Goal: Task Accomplishment & Management: Use online tool/utility

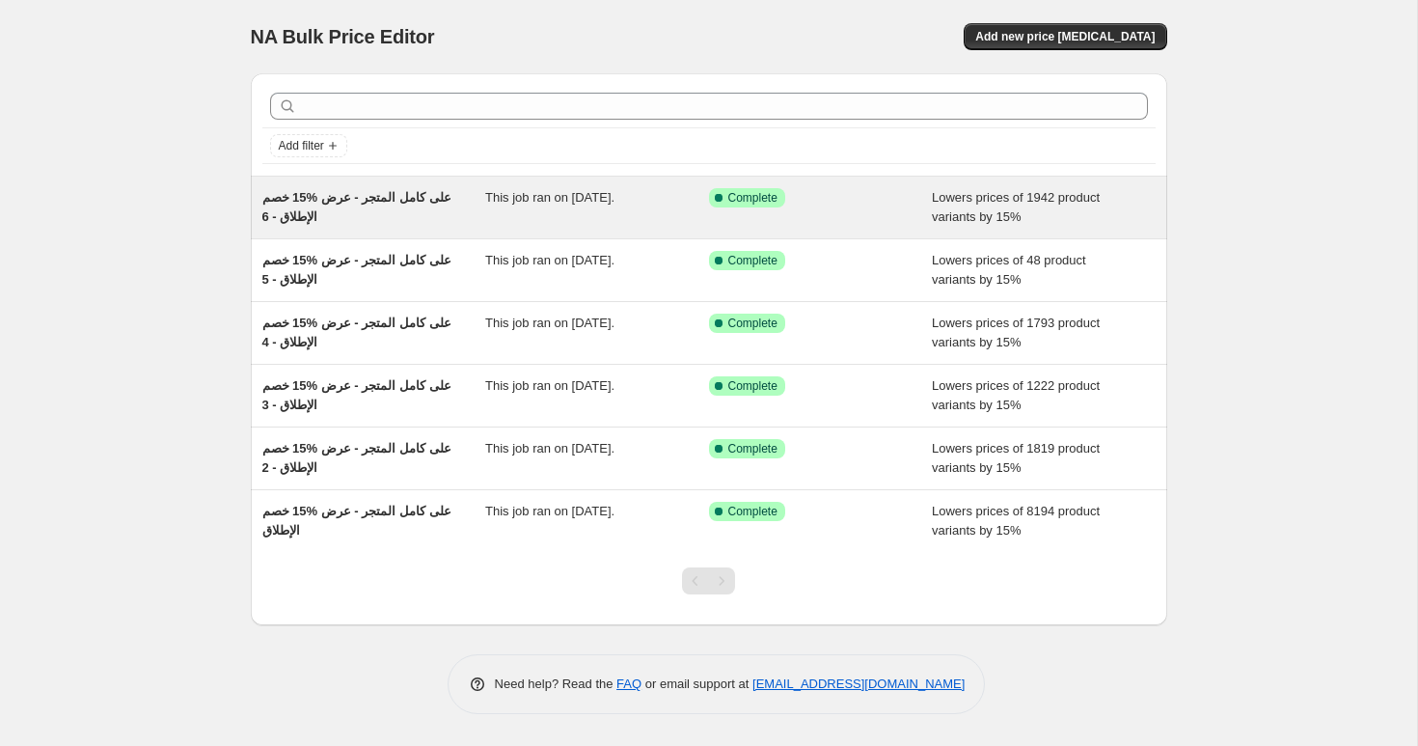
click at [373, 205] on div "خصم ‎15% على كامل المتجر - عرض الإطلاق - 6" at bounding box center [374, 207] width 224 height 39
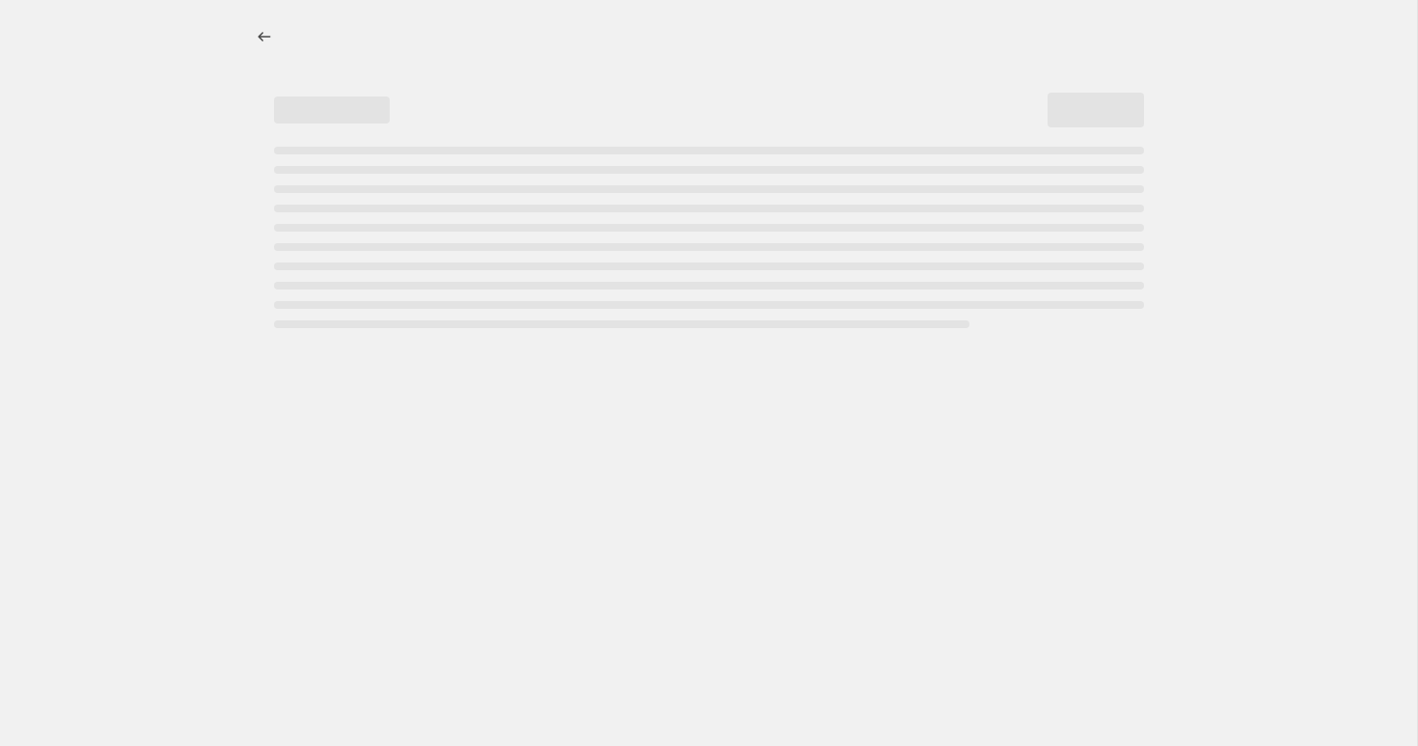
select select "percentage"
select select "collection"
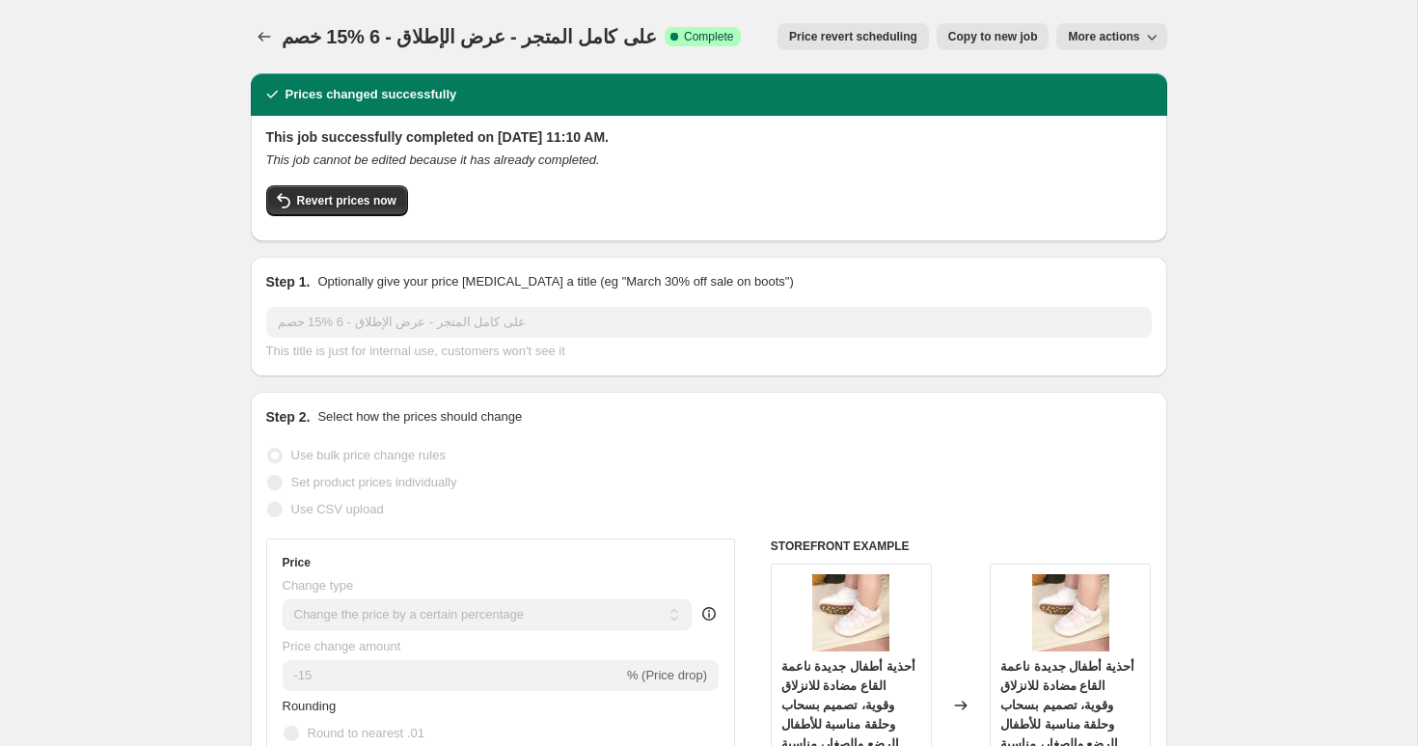
click at [440, 38] on span "خصم ‎15% على كامل المتجر - عرض الإطلاق - 6" at bounding box center [470, 36] width 376 height 21
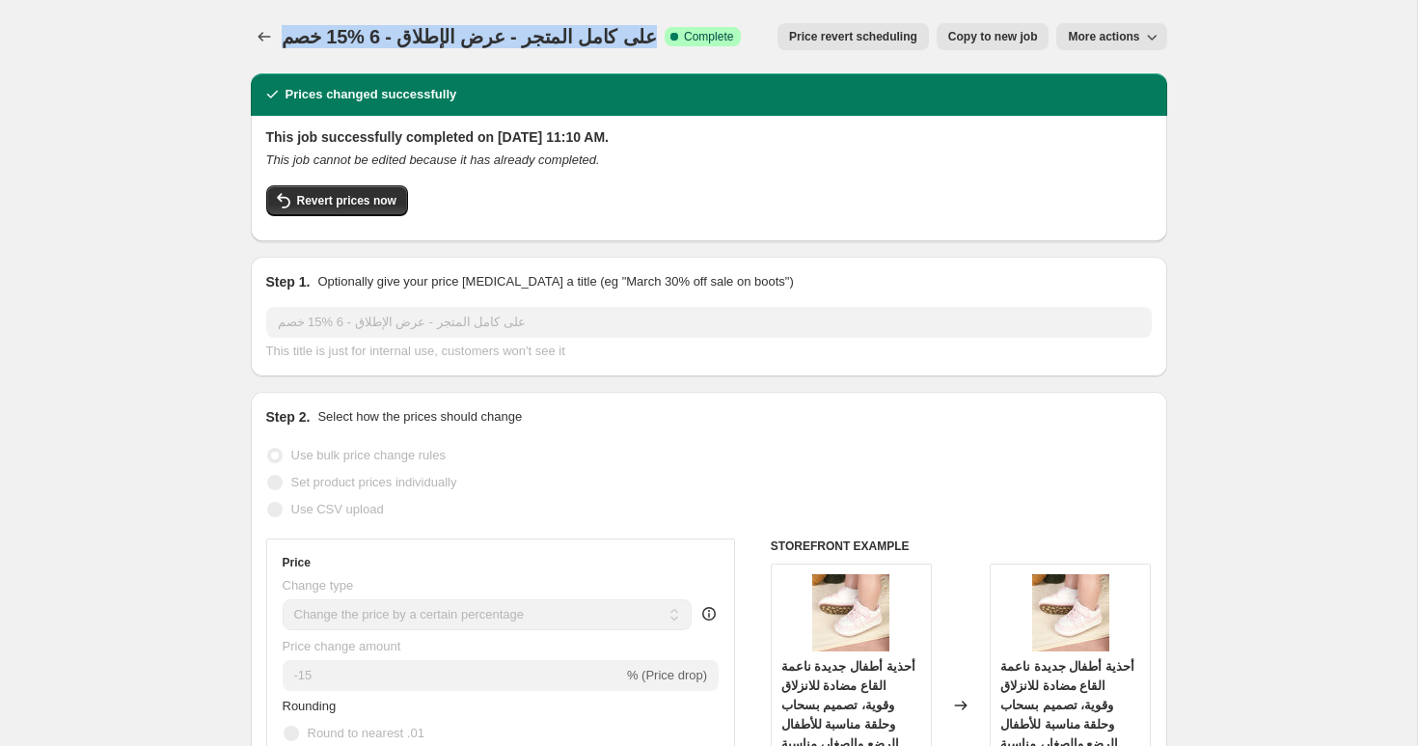
click at [440, 38] on span "خصم ‎15% على كامل المتجر - عرض الإطلاق - 6" at bounding box center [470, 36] width 376 height 21
copy span "خصم ‎15% على كامل المتجر - عرض الإطلاق - 6"
click at [269, 38] on icon "Price change jobs" at bounding box center [264, 36] width 19 height 19
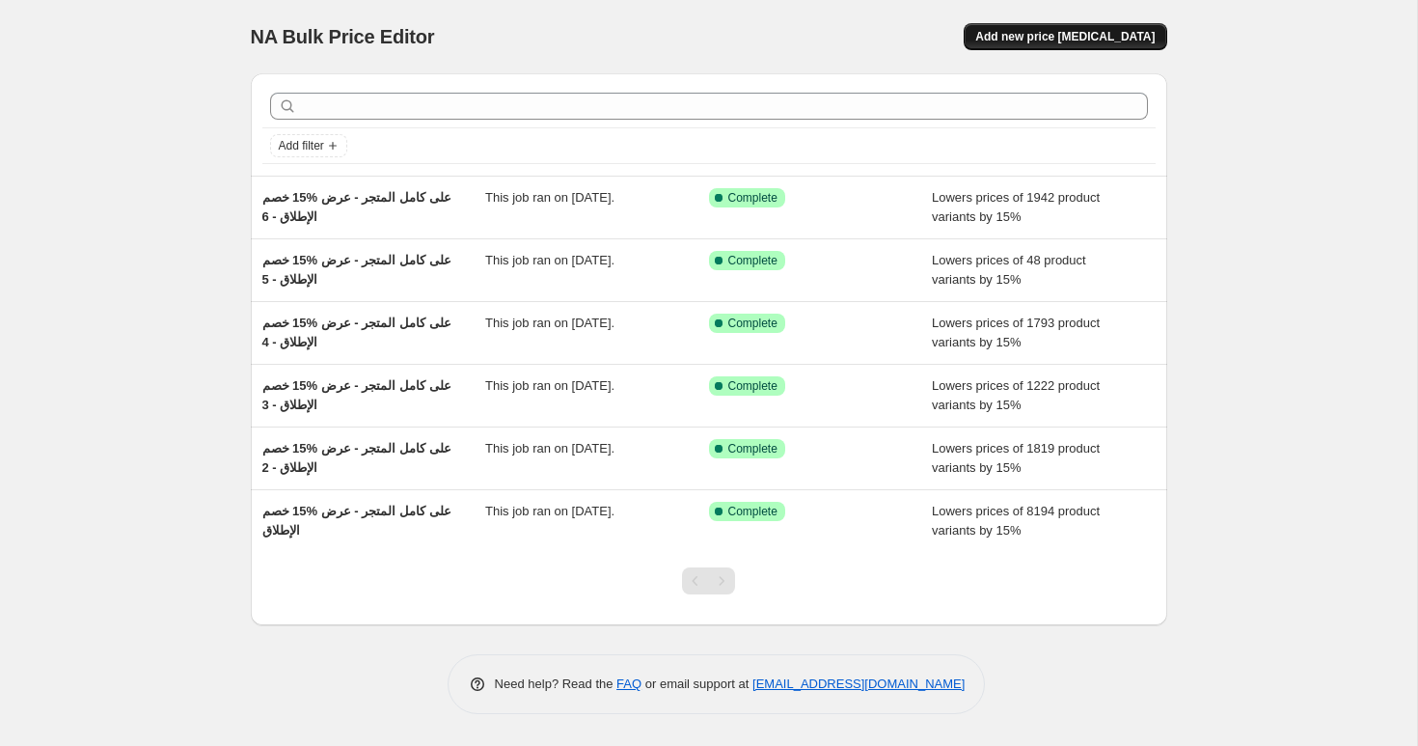
click at [1108, 43] on span "Add new price change job" at bounding box center [1065, 36] width 179 height 15
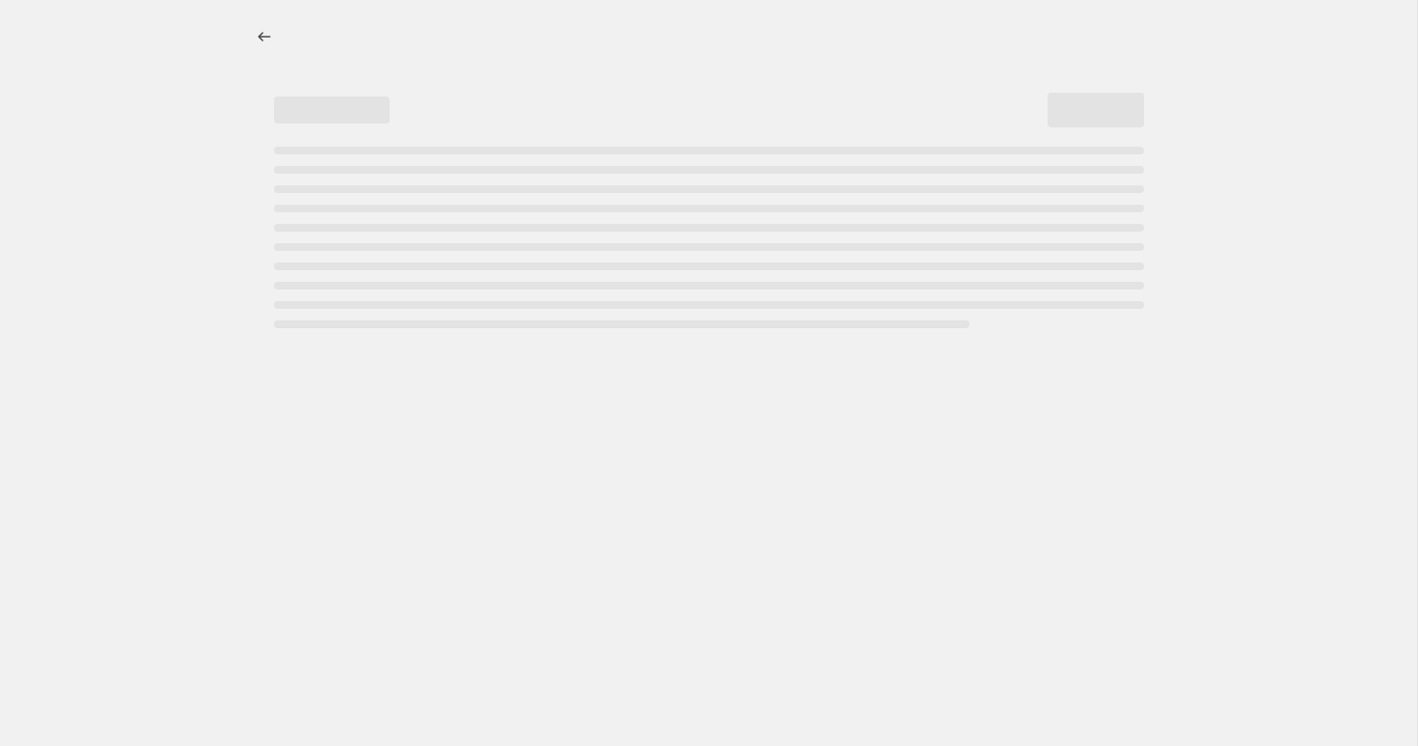
select select "percentage"
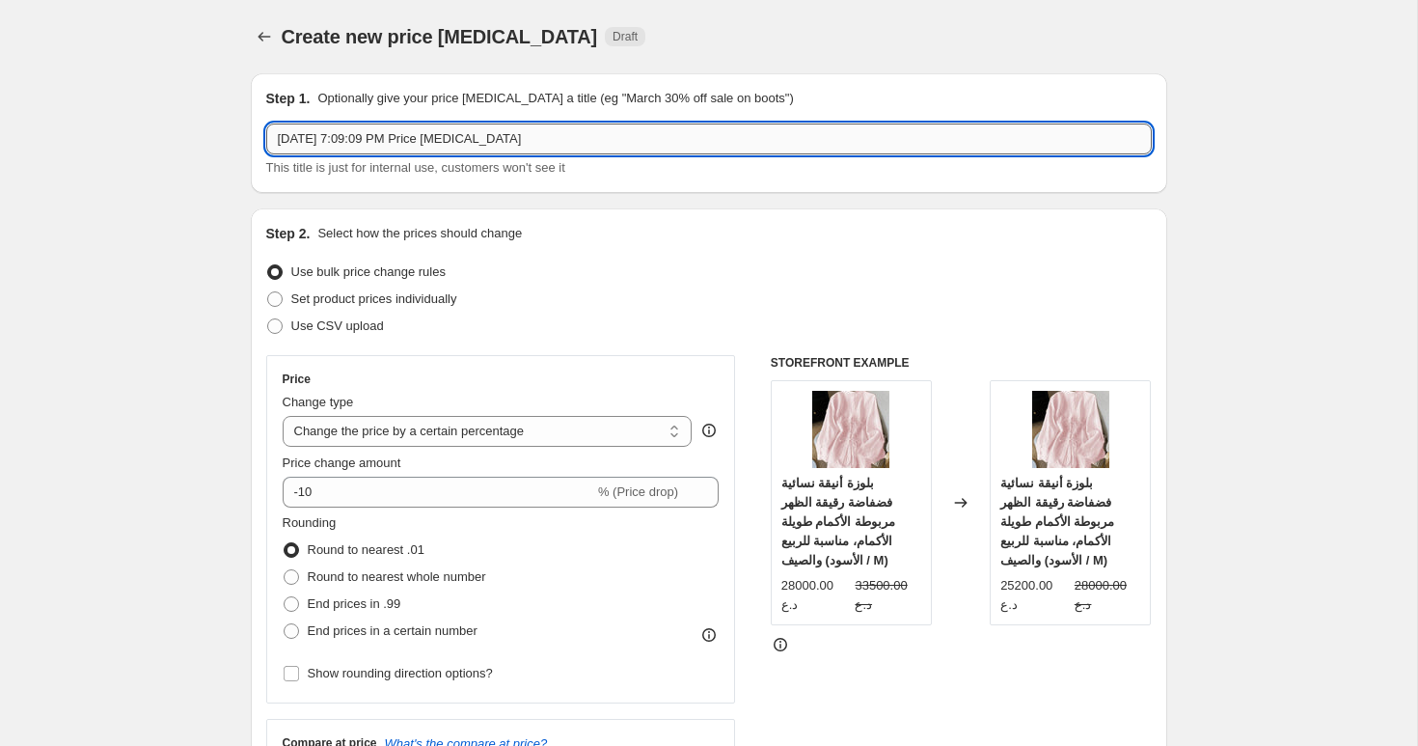
click at [360, 142] on input "Oct 7, 2025, 7:09:09 PM Price change job" at bounding box center [709, 139] width 886 height 31
paste input "خصم ‎15% على كامل المتجر - عرض الإطلاق - 6"
click at [344, 135] on input "خصم ‎15% على كامل المتجر - عرض الإطلاق - 6" at bounding box center [709, 139] width 886 height 31
type input "خصم ‎15% على كامل المتجر - عرض الإطلاق - 7"
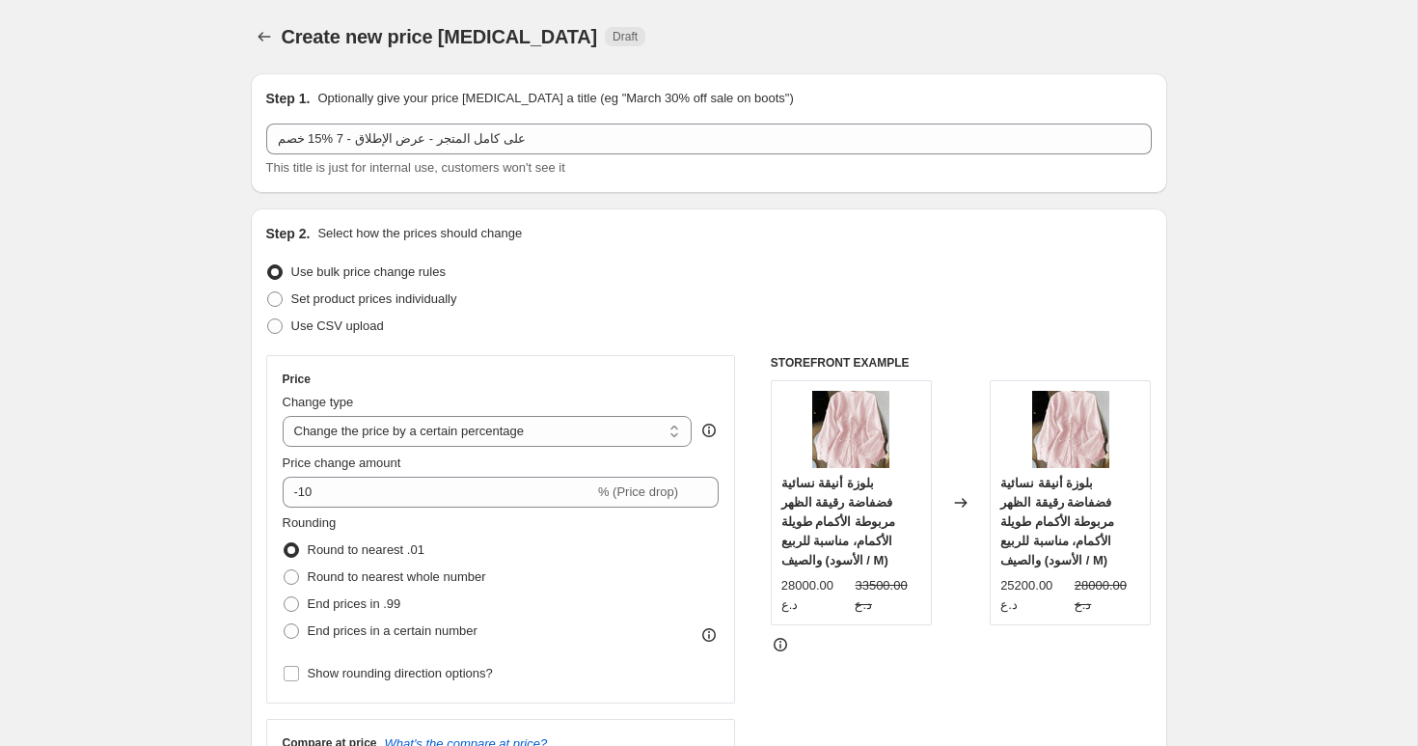
click at [339, 306] on span "Set product prices individually" at bounding box center [374, 298] width 166 height 19
click at [268, 292] on input "Set product prices individually" at bounding box center [267, 291] width 1 height 1
radio input "true"
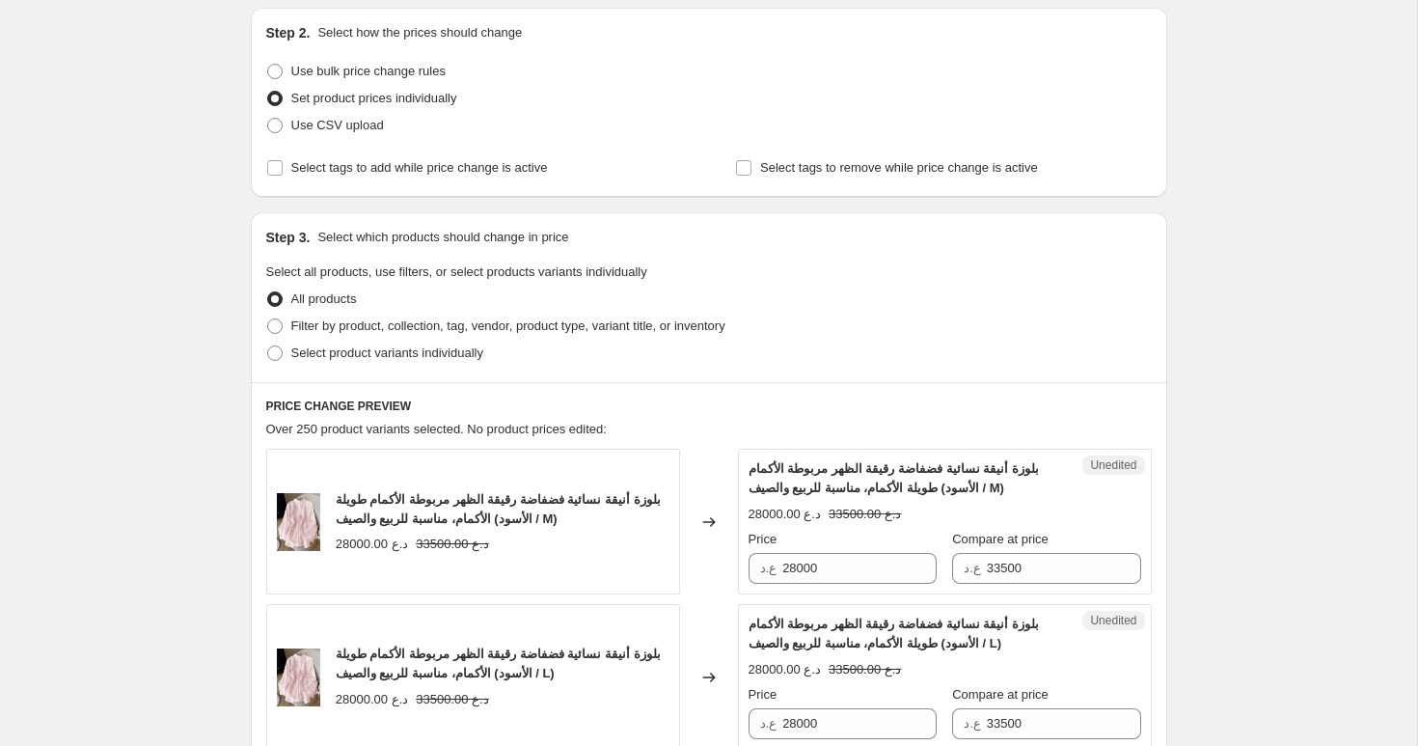
scroll to position [76, 0]
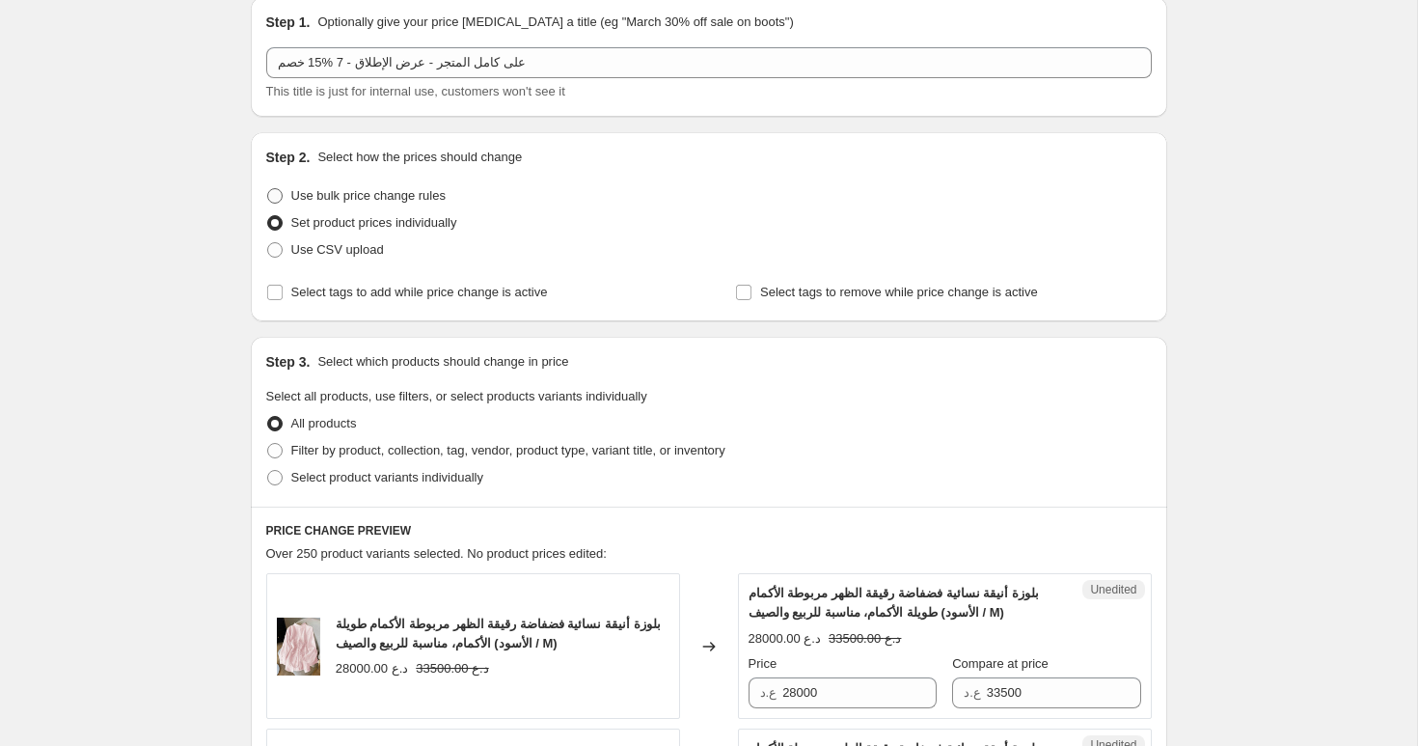
click at [397, 200] on span "Use bulk price change rules" at bounding box center [368, 195] width 154 height 14
click at [268, 189] on input "Use bulk price change rules" at bounding box center [267, 188] width 1 height 1
radio input "true"
select select "percentage"
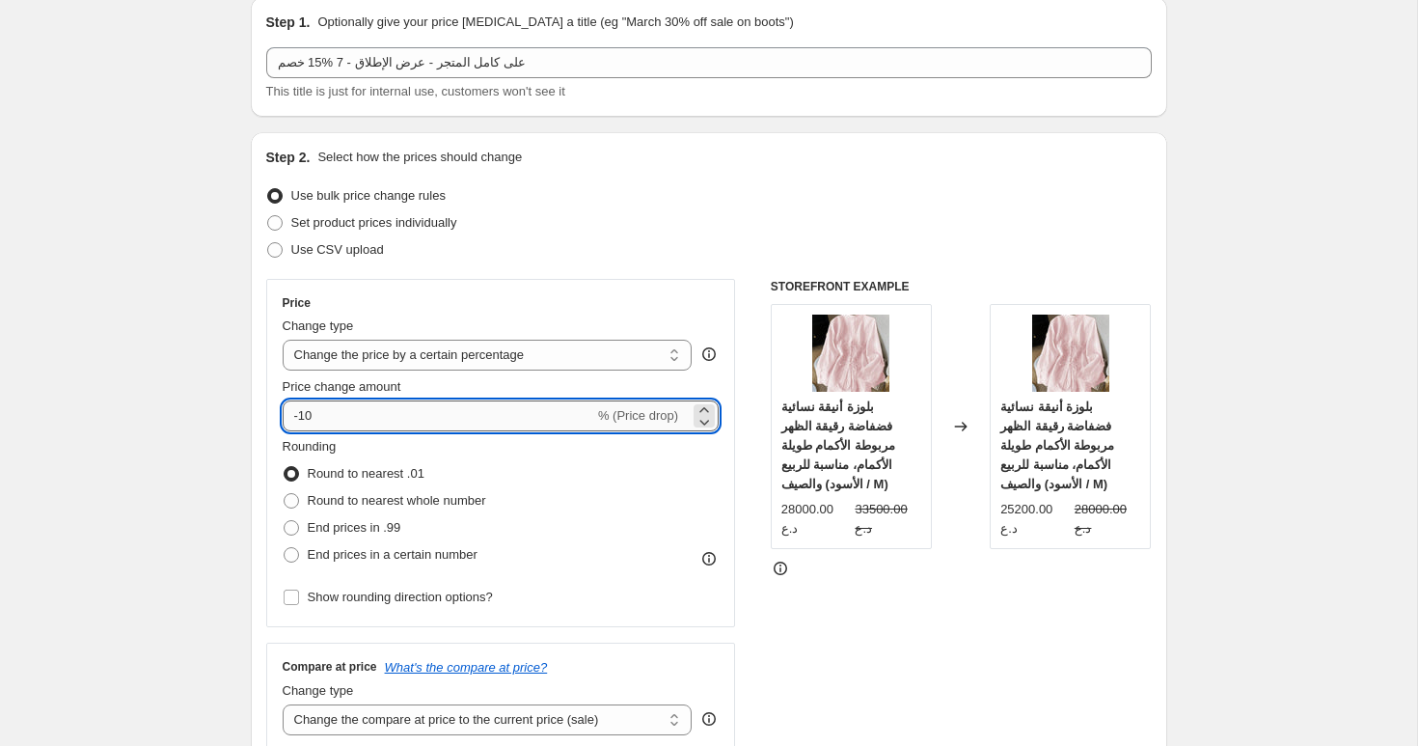
click at [346, 416] on input "-10" at bounding box center [439, 415] width 312 height 31
type input "-15"
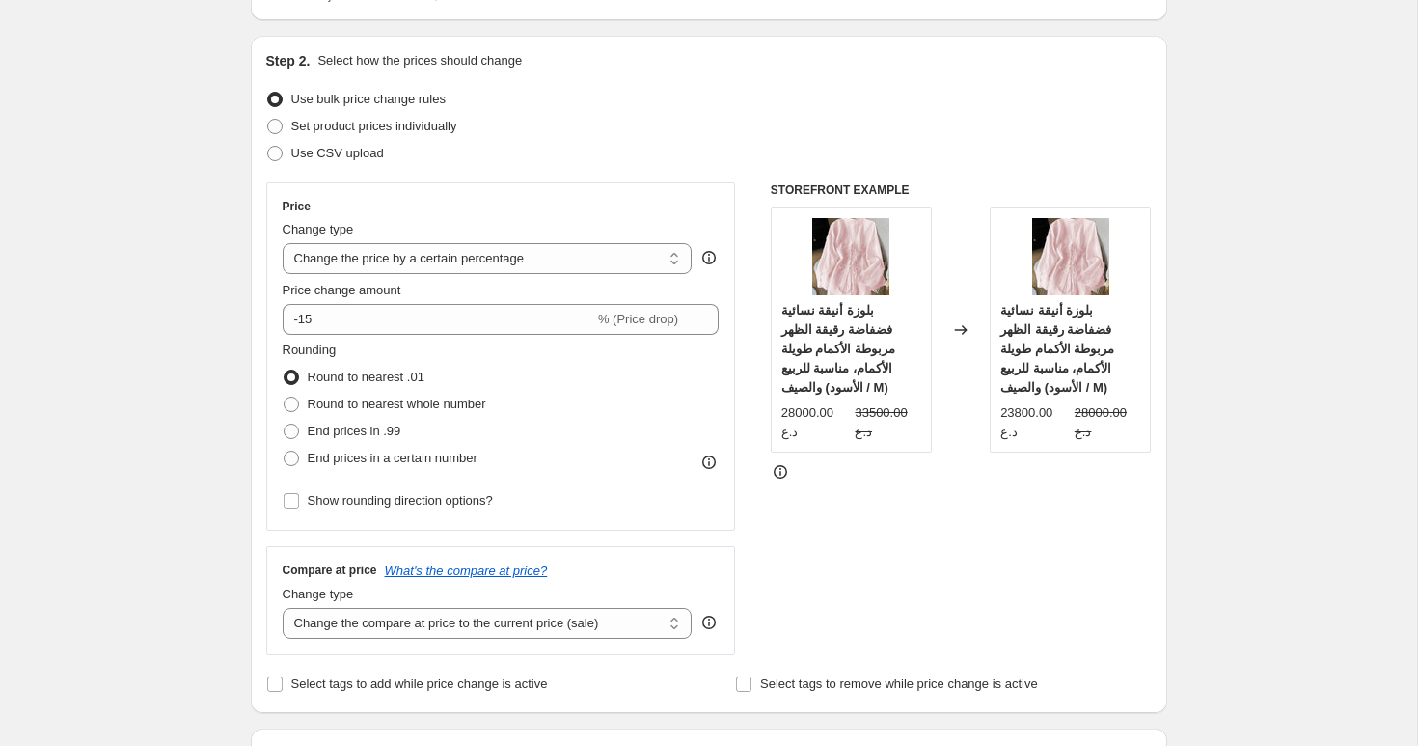
scroll to position [182, 0]
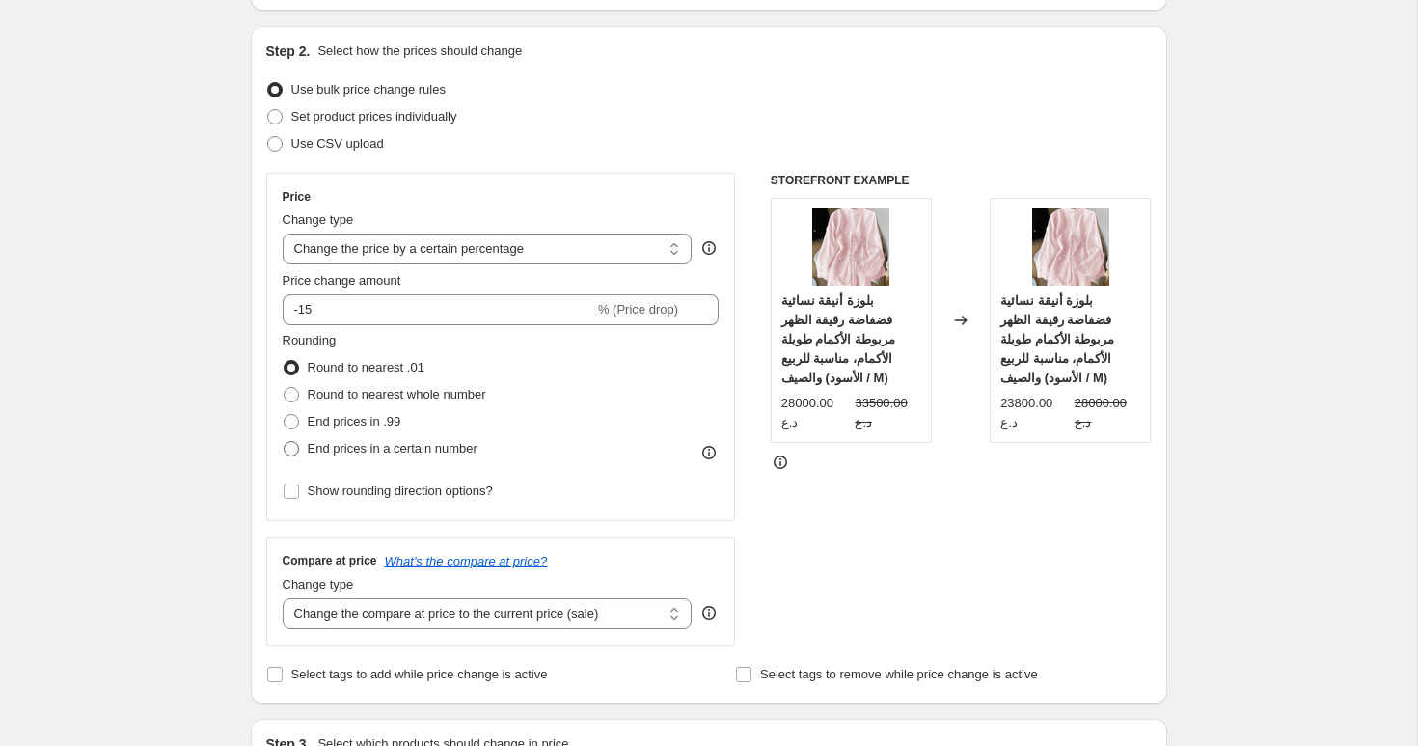
click at [316, 448] on span "End prices in a certain number" at bounding box center [393, 448] width 170 height 14
click at [285, 442] on input "End prices in a certain number" at bounding box center [284, 441] width 1 height 1
radio input "true"
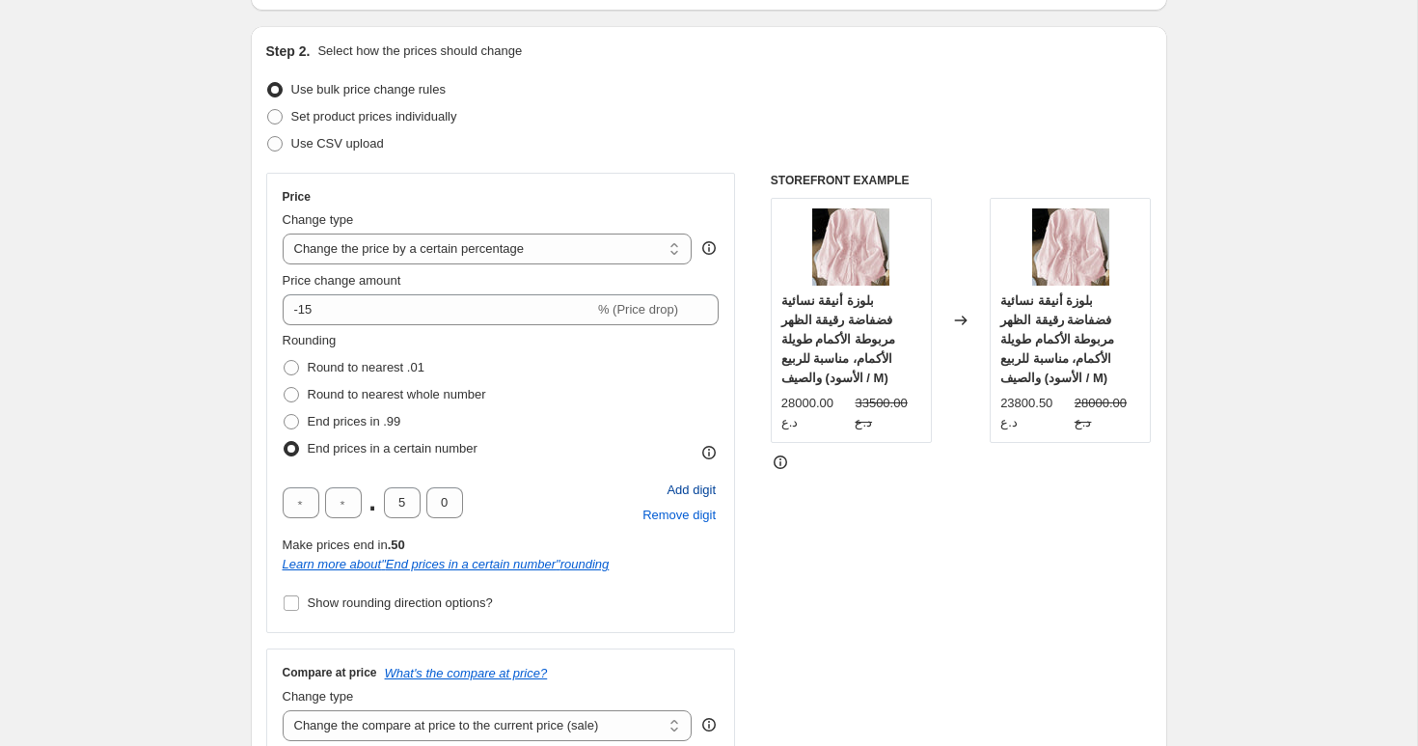
click at [702, 495] on span "Add digit" at bounding box center [691, 490] width 49 height 19
click at [300, 501] on input "text" at bounding box center [301, 502] width 37 height 31
type input "0"
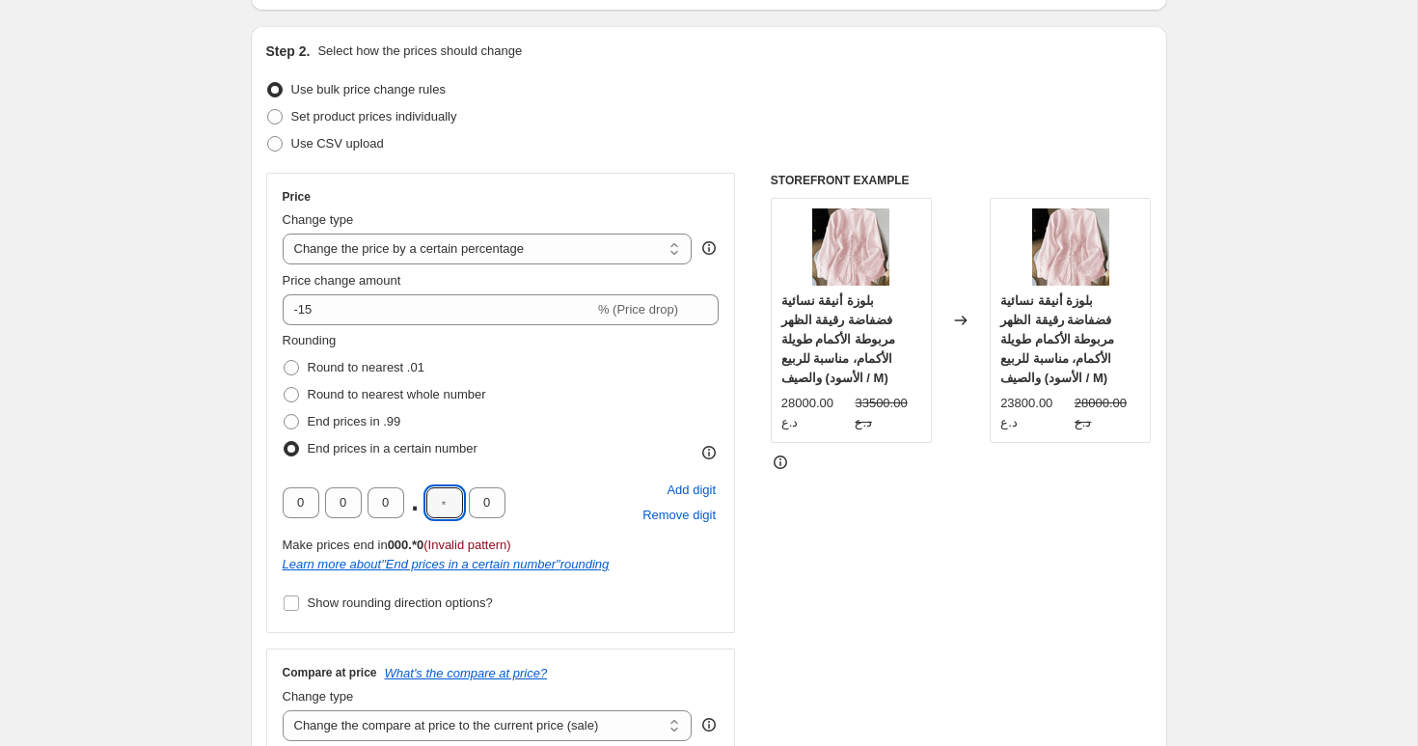
type input "0"
click at [319, 602] on span "Show rounding direction options?" at bounding box center [400, 602] width 185 height 14
click at [299, 602] on input "Show rounding direction options?" at bounding box center [291, 602] width 15 height 15
checkbox input "true"
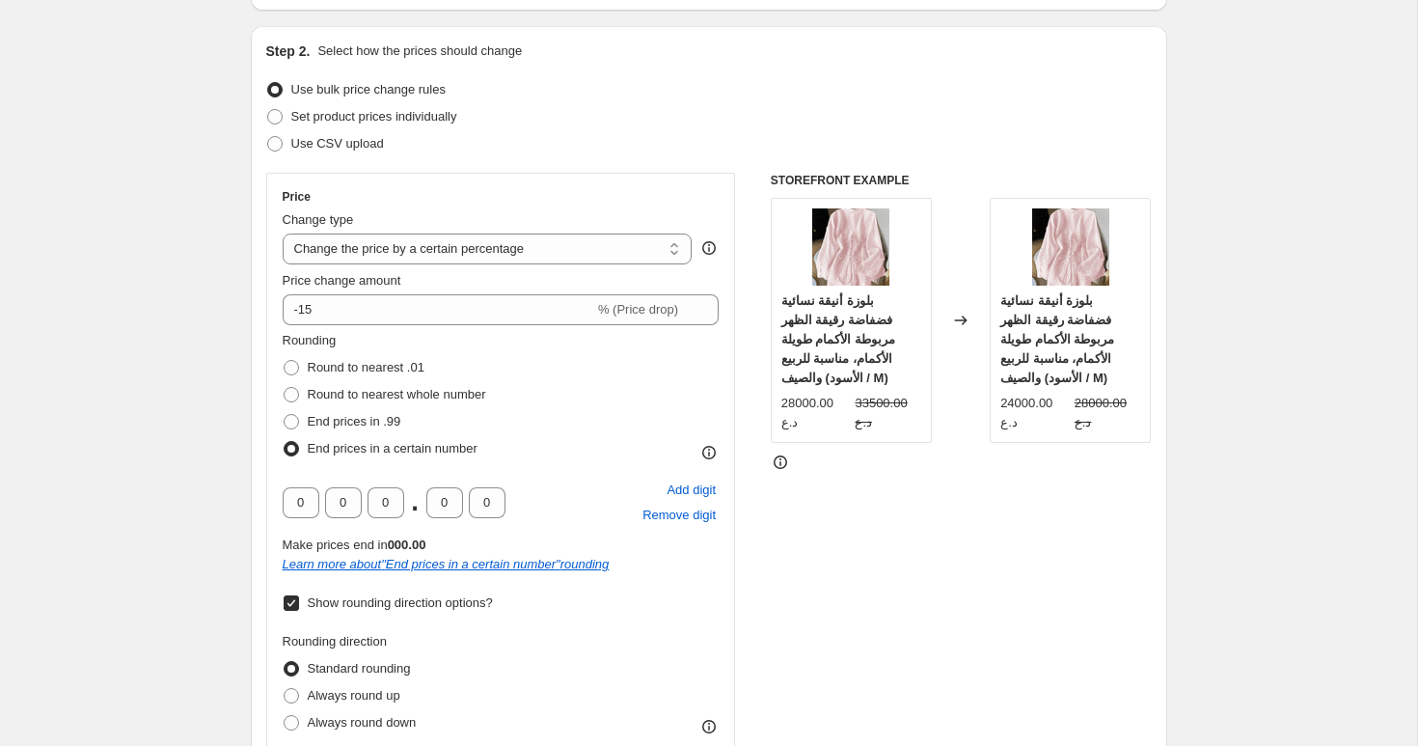
scroll to position [413, 0]
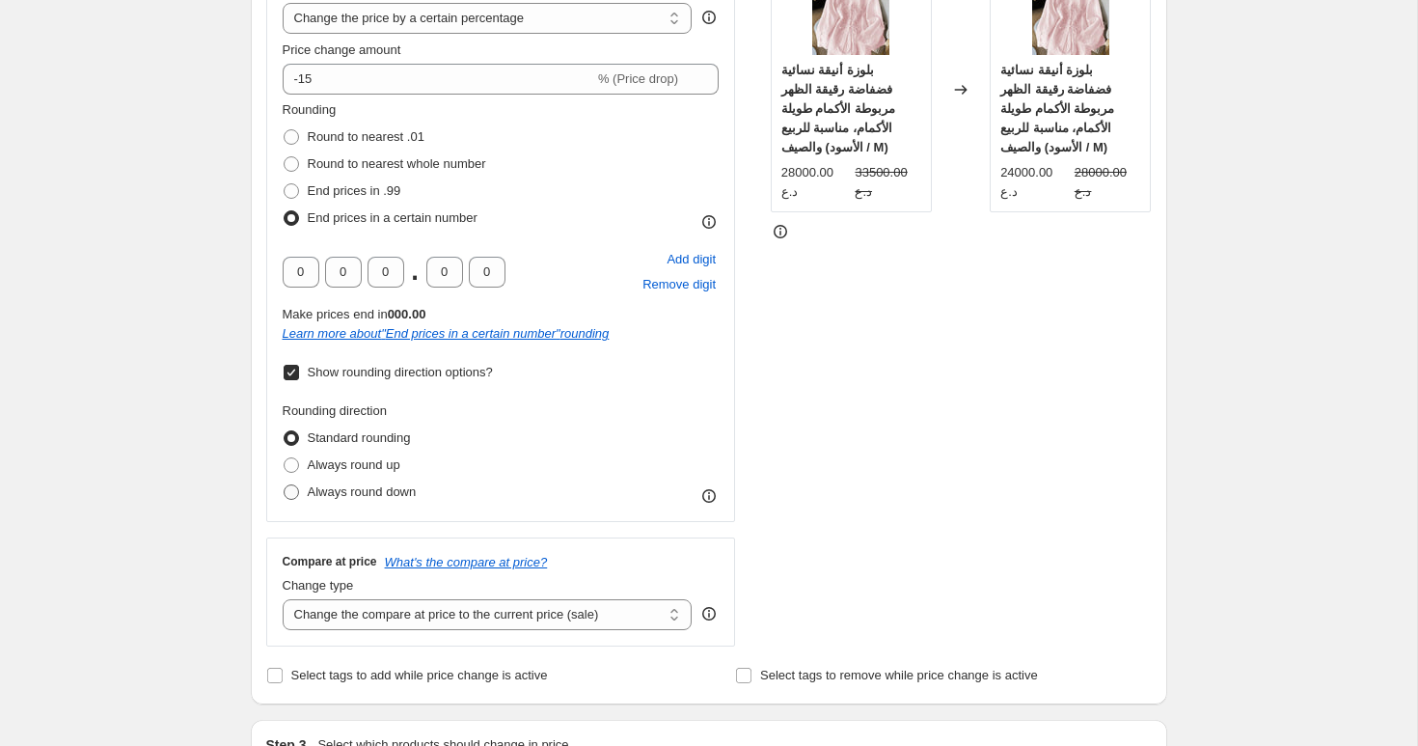
click at [350, 495] on span "Always round down" at bounding box center [362, 491] width 109 height 14
click at [285, 485] on input "Always round down" at bounding box center [284, 484] width 1 height 1
radio input "true"
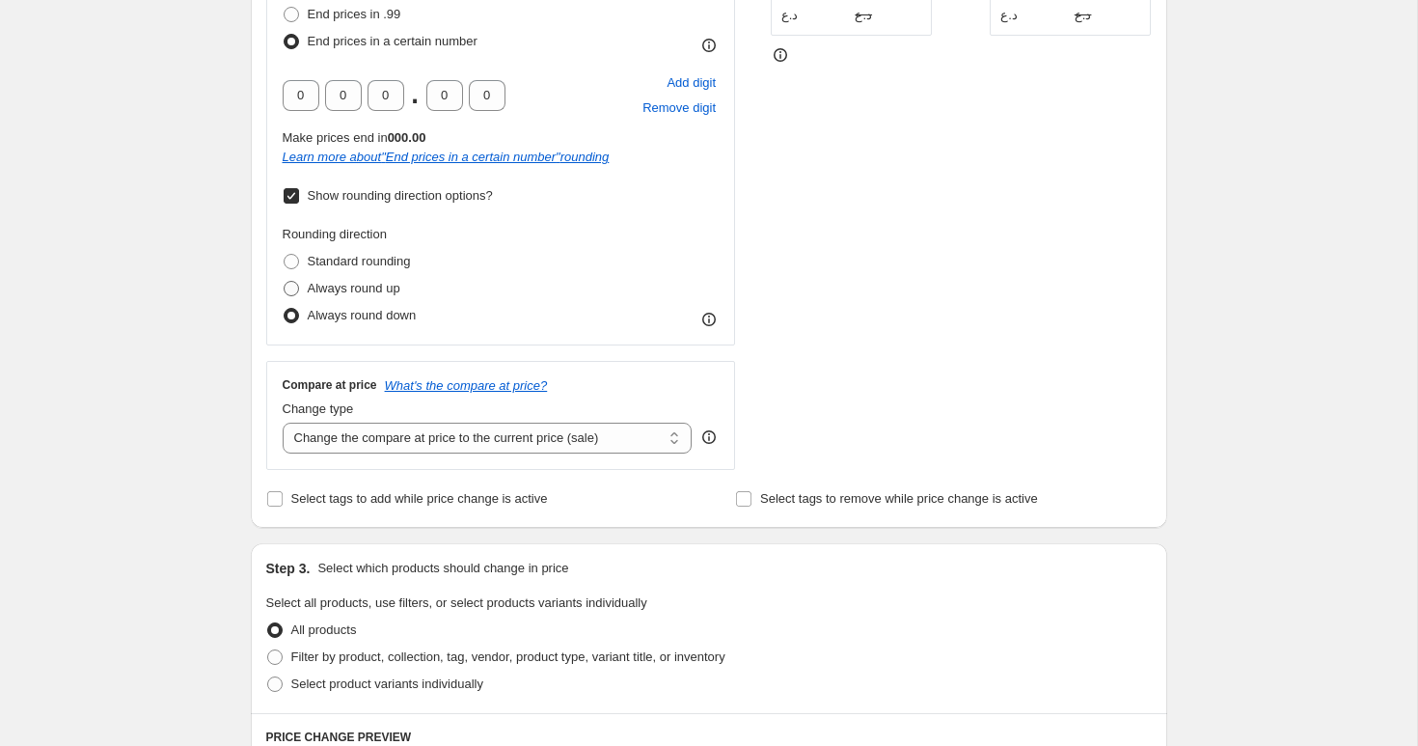
scroll to position [652, 0]
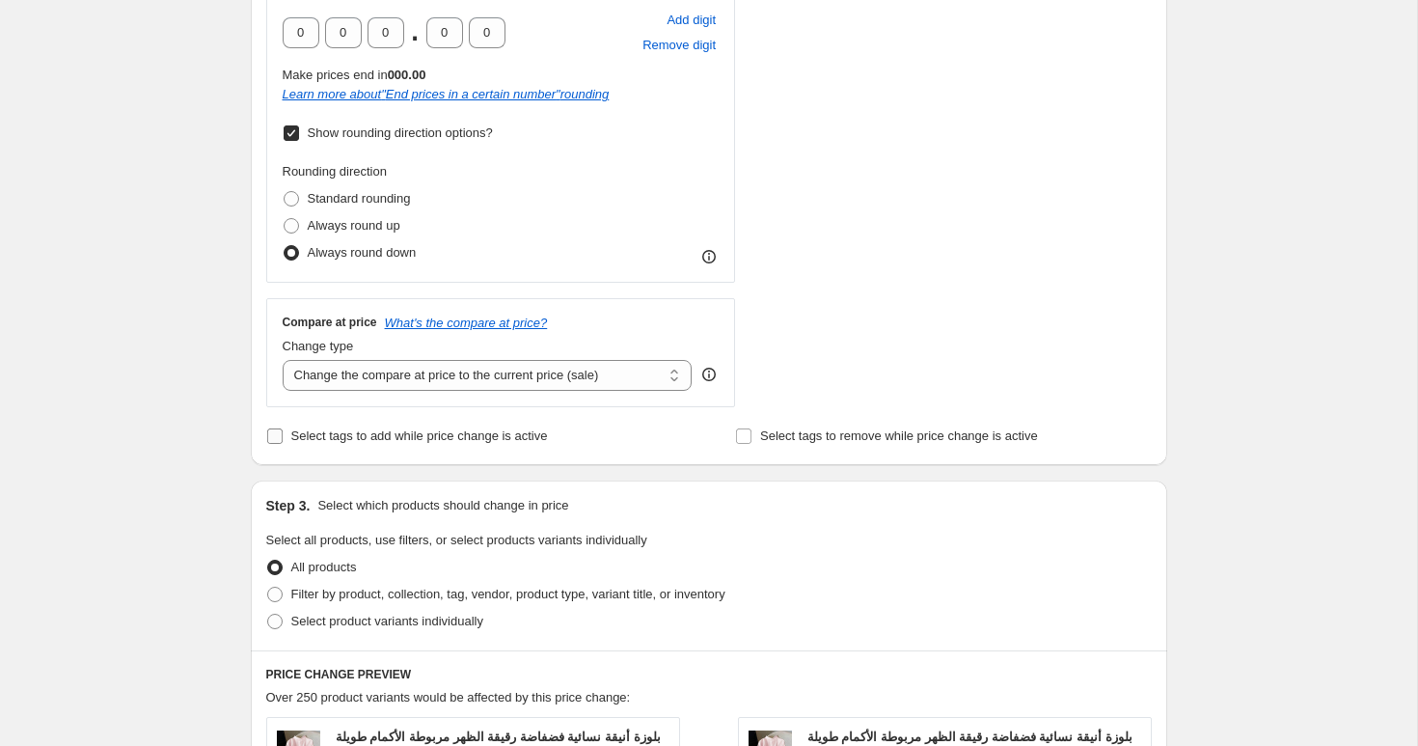
click at [394, 444] on span "Select tags to add while price change is active" at bounding box center [419, 435] width 257 height 19
click at [283, 444] on input "Select tags to add while price change is active" at bounding box center [274, 435] width 15 height 15
checkbox input "true"
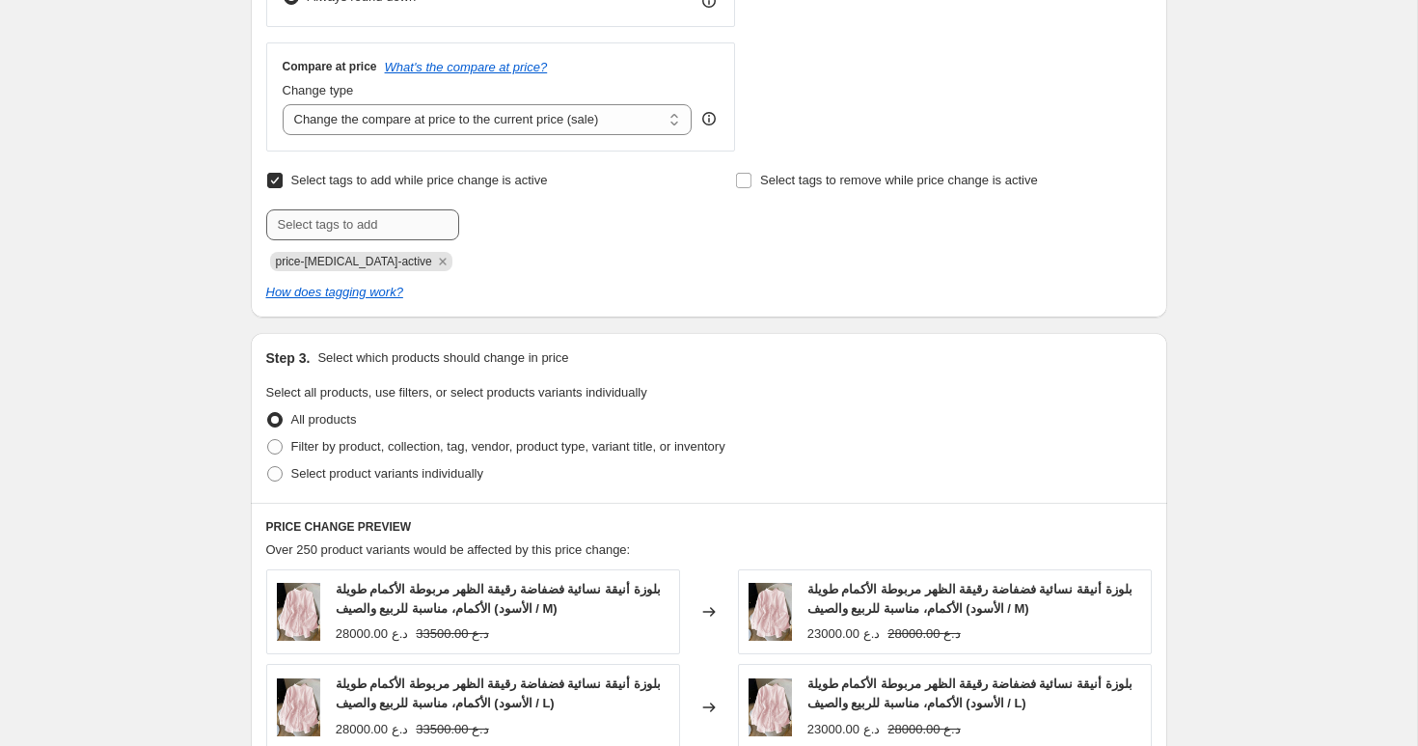
scroll to position [922, 0]
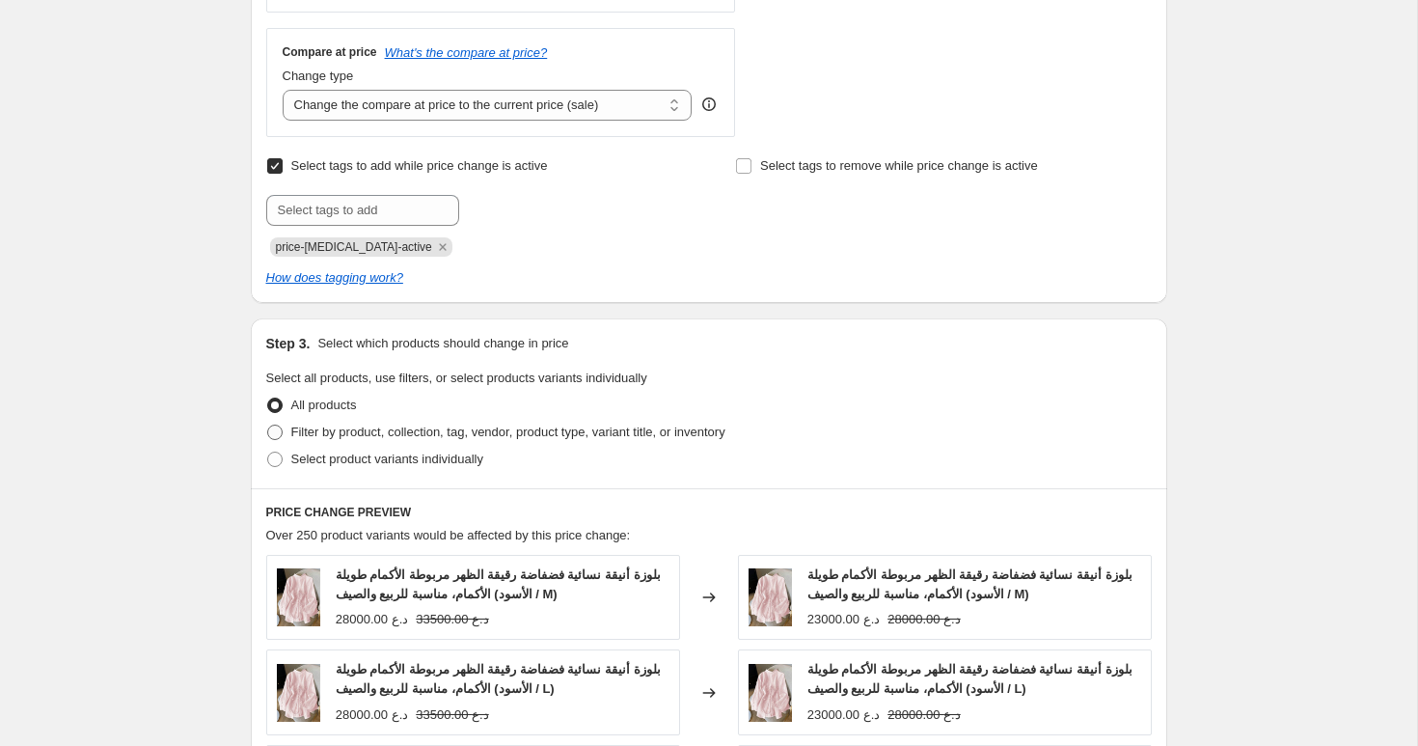
click at [368, 442] on label "Filter by product, collection, tag, vendor, product type, variant title, or inv…" at bounding box center [495, 432] width 459 height 27
click at [268, 426] on input "Filter by product, collection, tag, vendor, product type, variant title, or inv…" at bounding box center [267, 425] width 1 height 1
radio input "true"
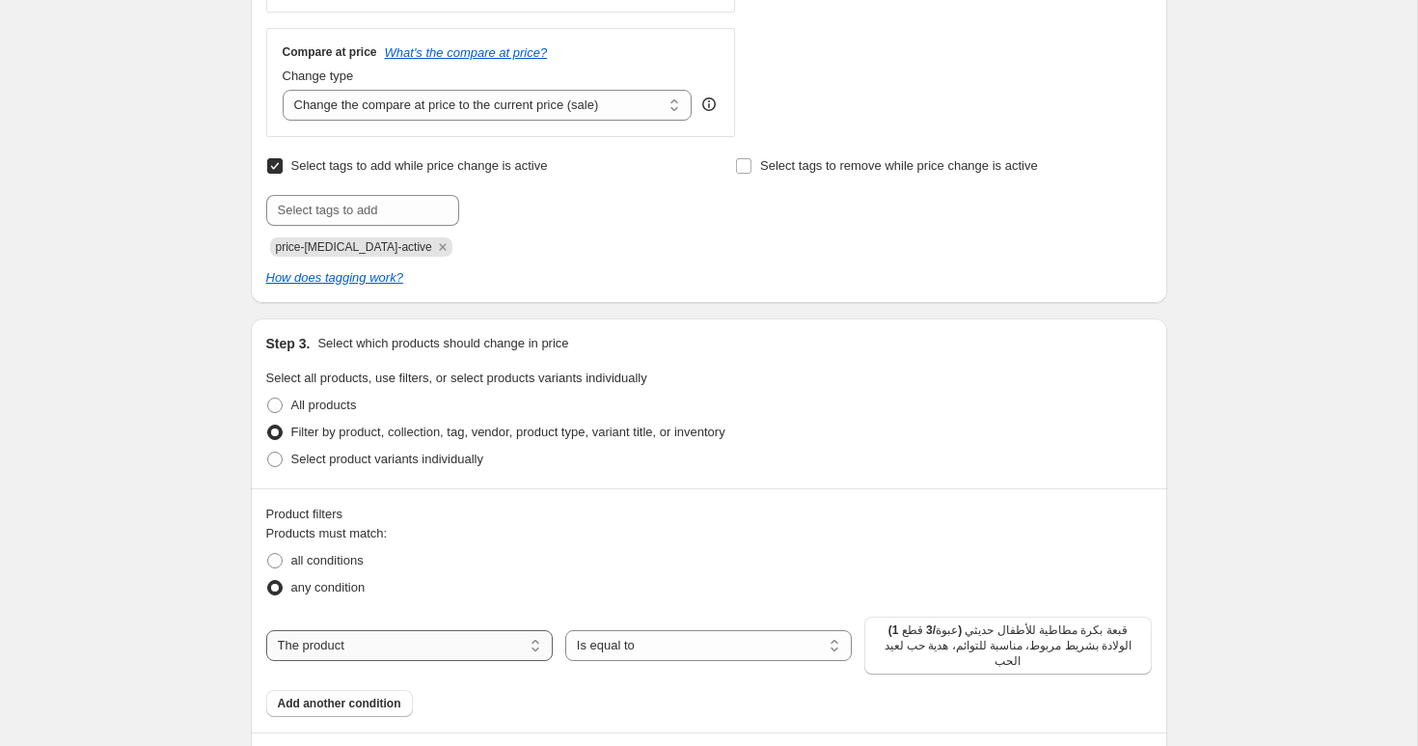
click at [520, 641] on select "The product The product's collection The product's tag The product's vendor The…" at bounding box center [409, 645] width 287 height 31
select select "collection"
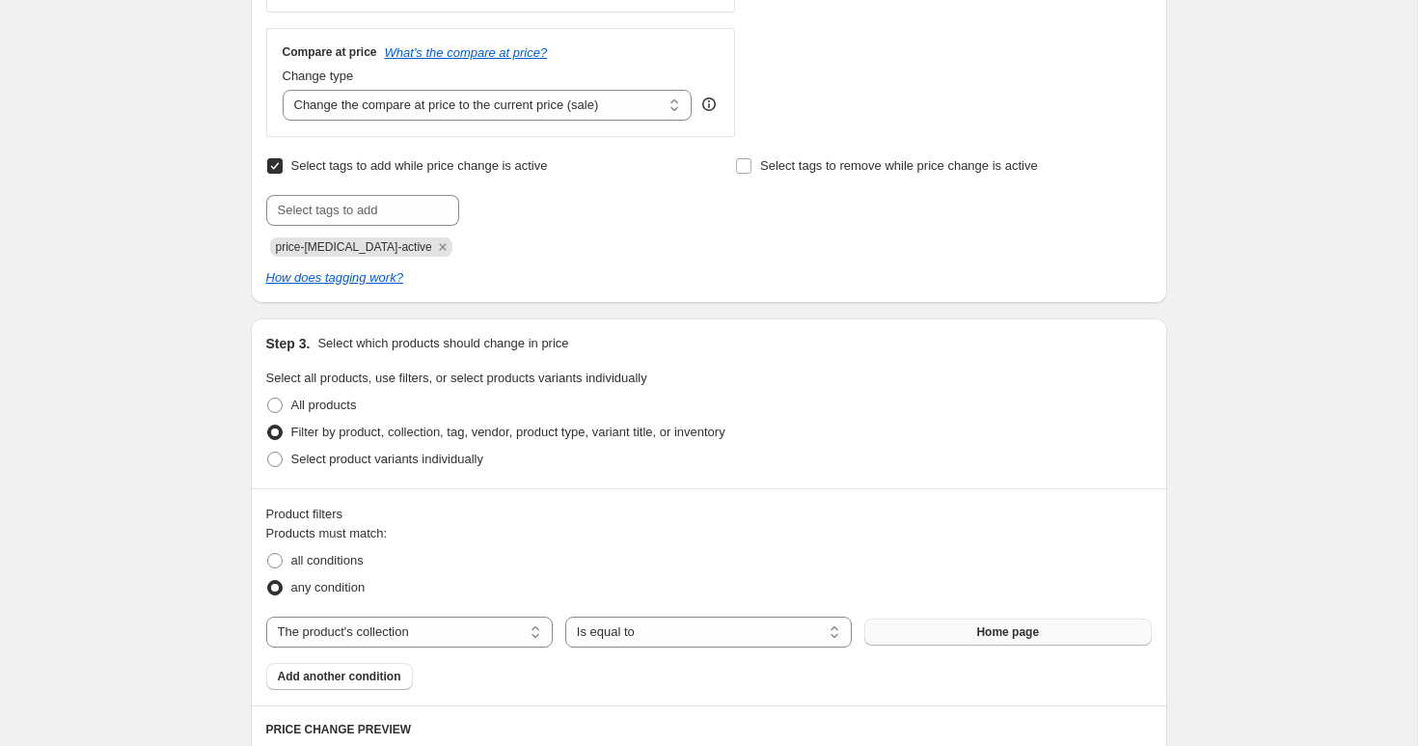
click at [922, 630] on button "Home page" at bounding box center [1008, 632] width 287 height 27
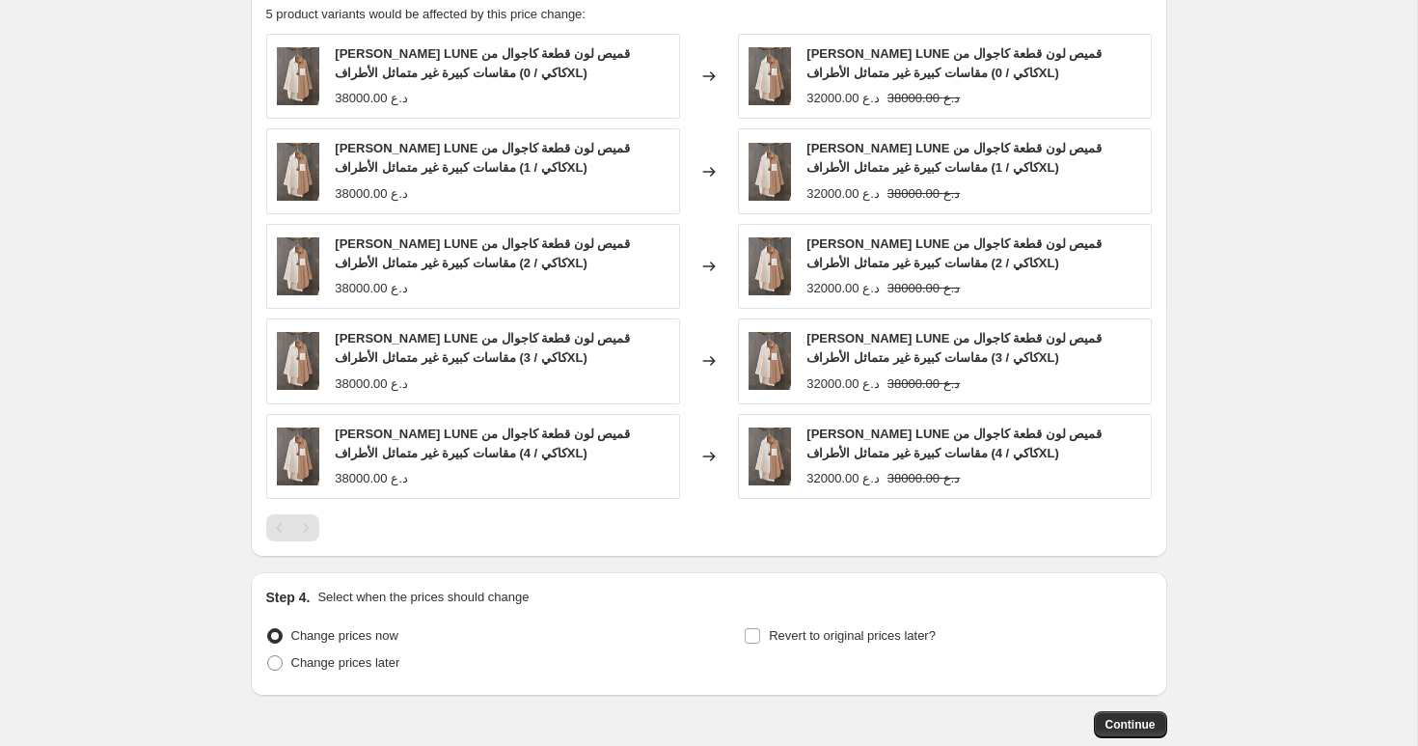
scroll to position [1771, 0]
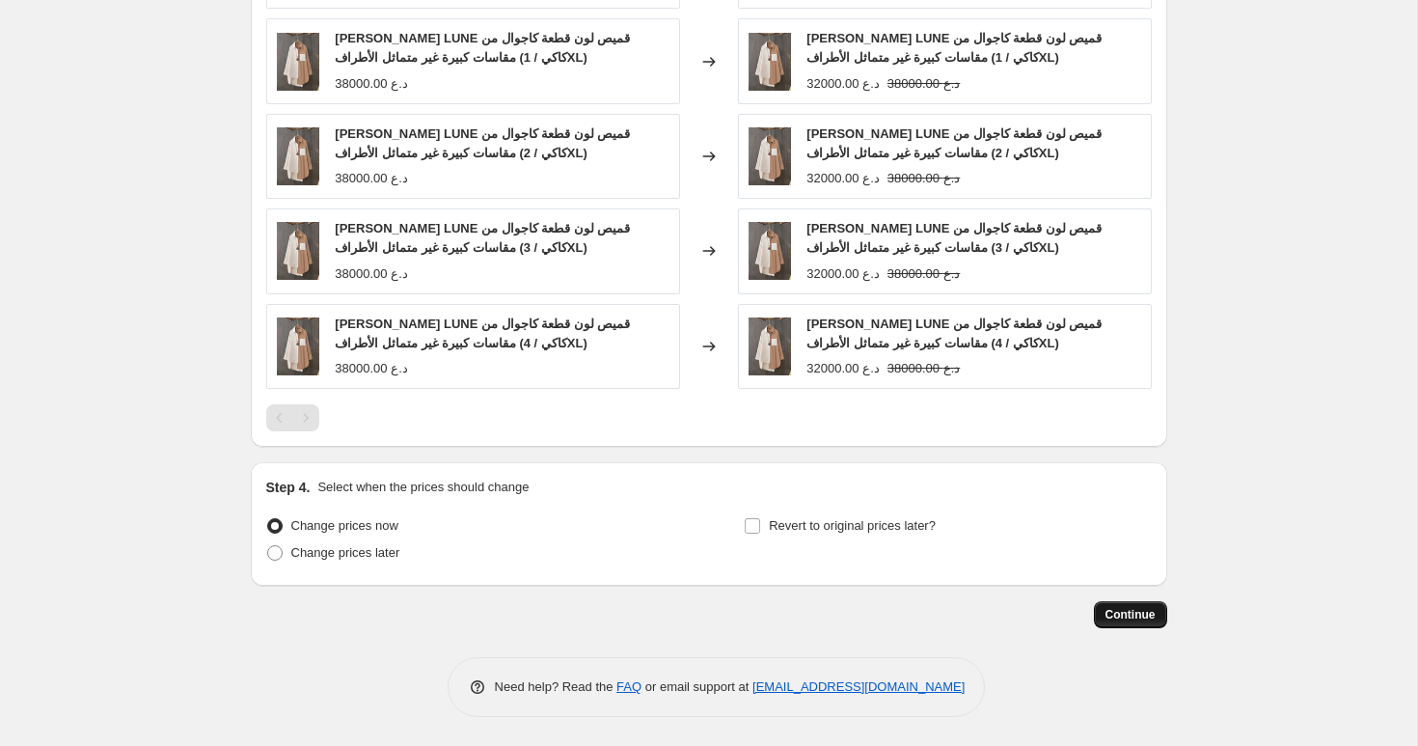
click at [1123, 612] on span "Continue" at bounding box center [1131, 614] width 50 height 15
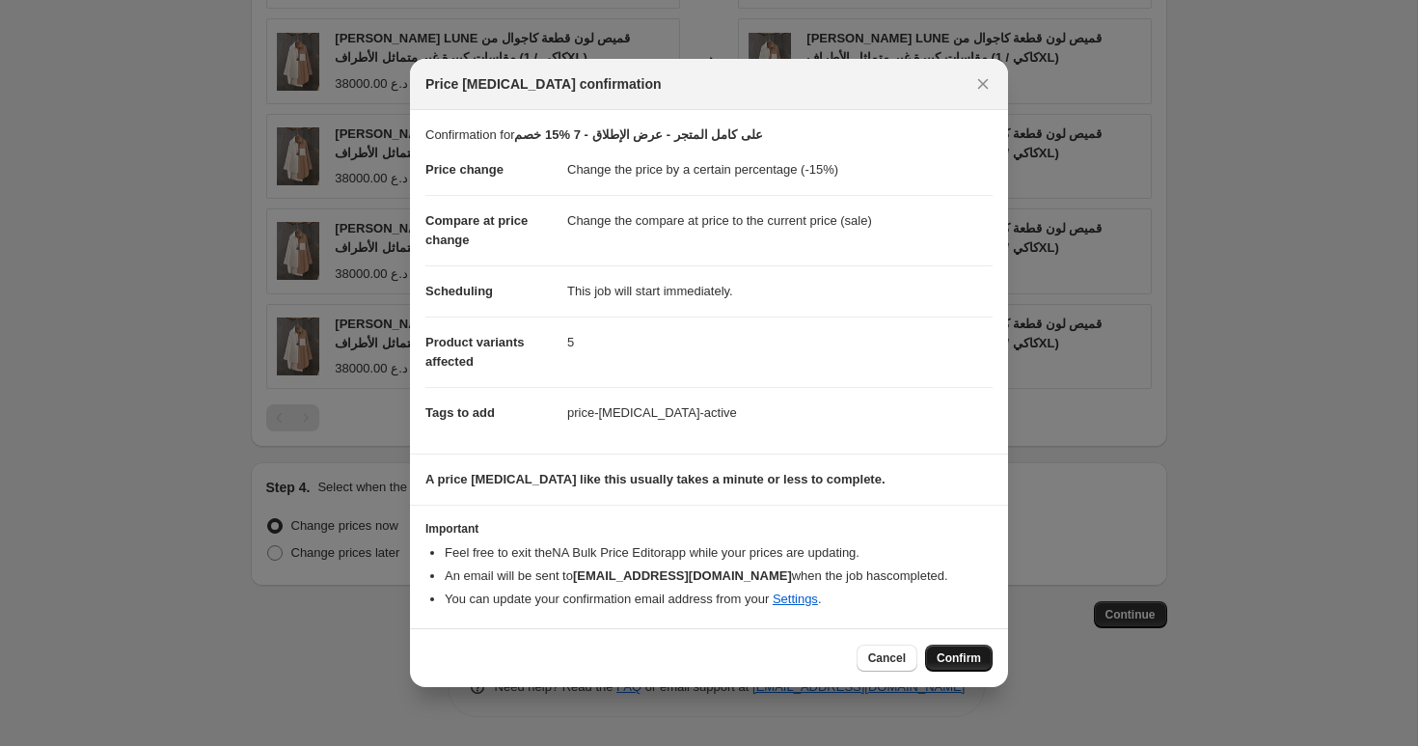
click at [953, 668] on button "Confirm" at bounding box center [959, 658] width 68 height 27
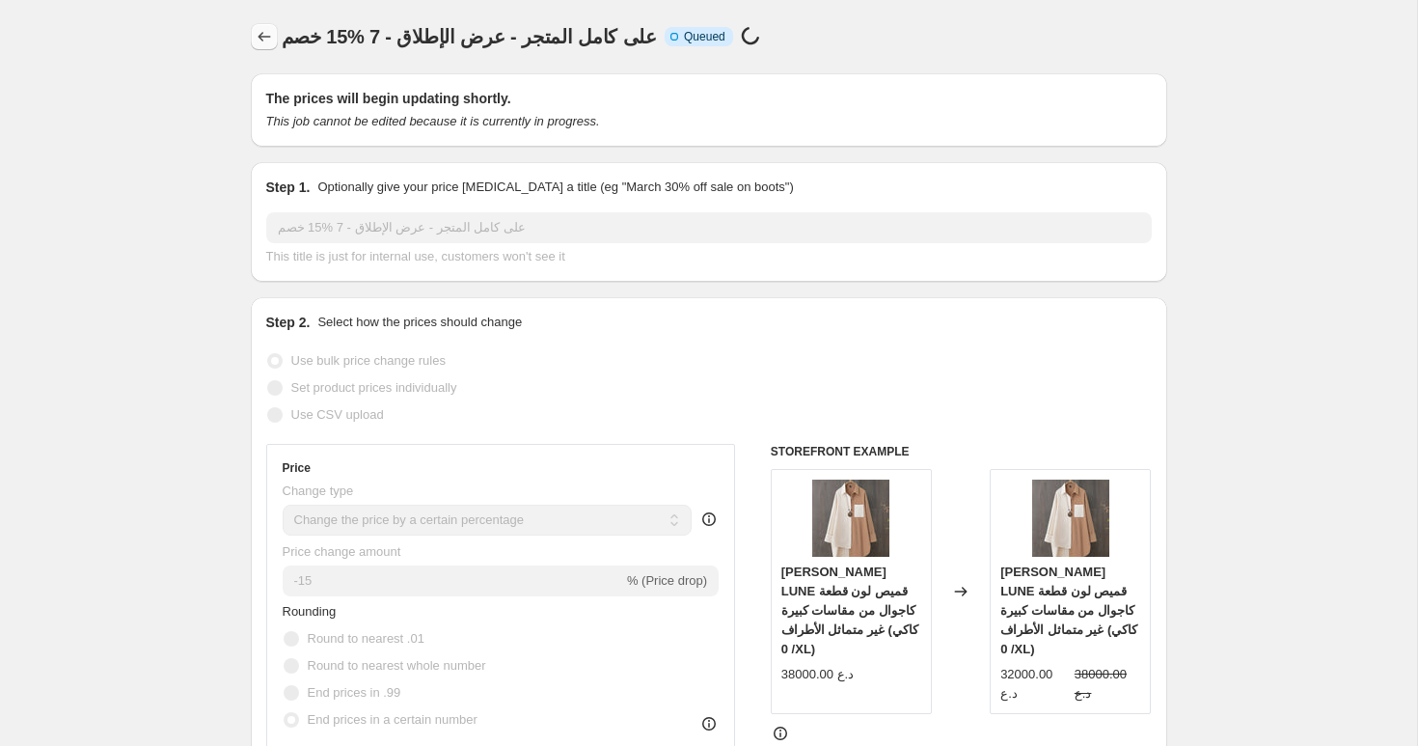
click at [256, 37] on icon "Price change jobs" at bounding box center [264, 36] width 19 height 19
